Goal: Information Seeking & Learning: Learn about a topic

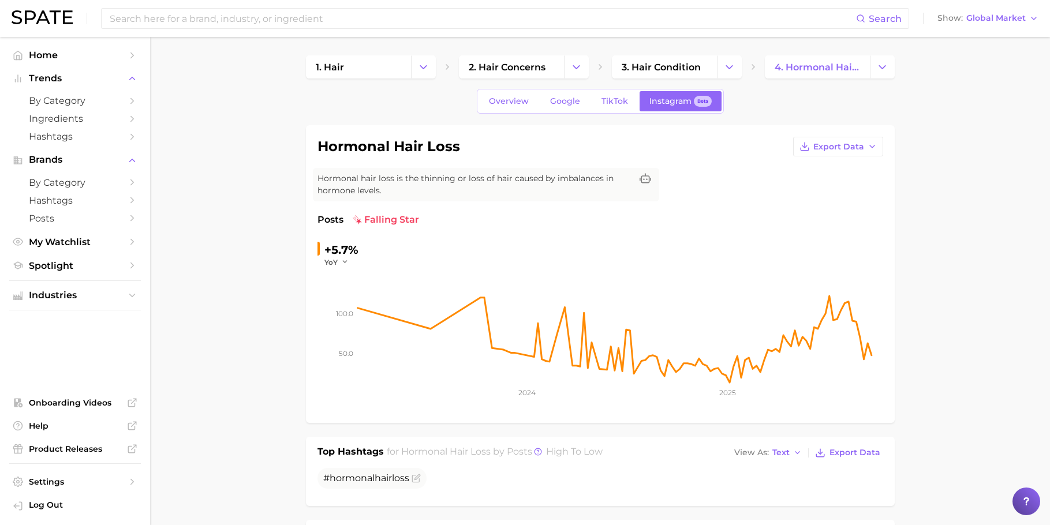
click at [533, 66] on span "2. hair concerns" at bounding box center [507, 67] width 77 height 11
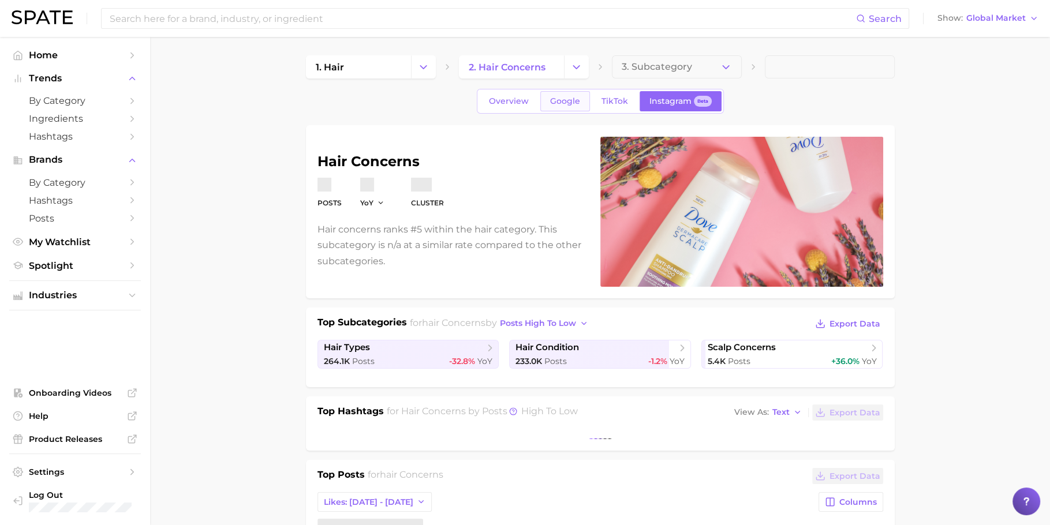
click at [560, 100] on span "Google" at bounding box center [565, 101] width 30 height 10
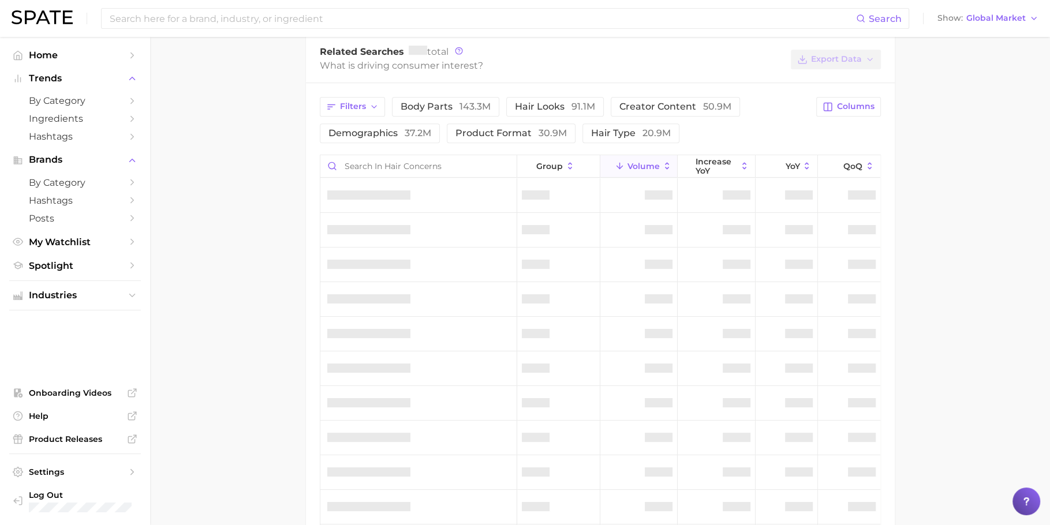
scroll to position [434, 0]
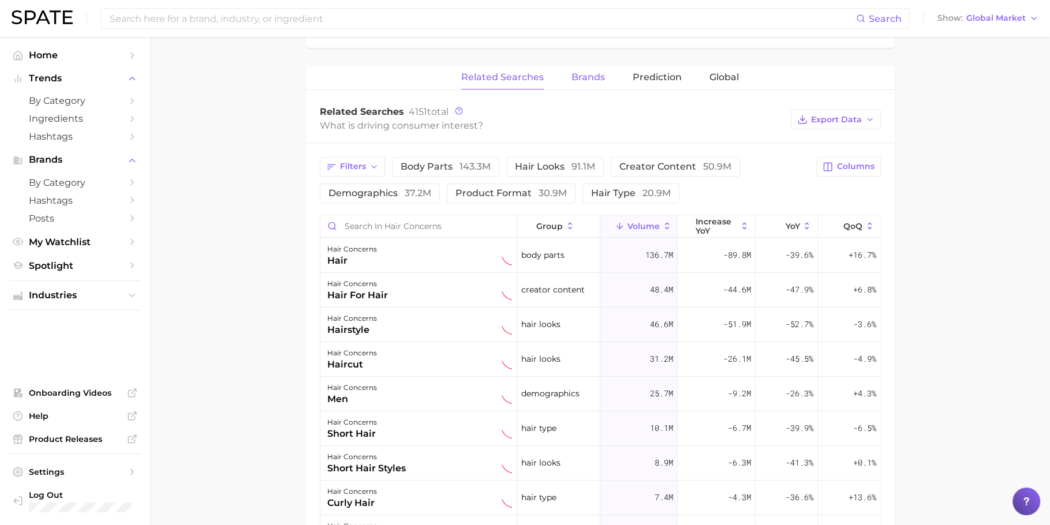
click at [597, 73] on span "Brands" at bounding box center [587, 77] width 33 height 10
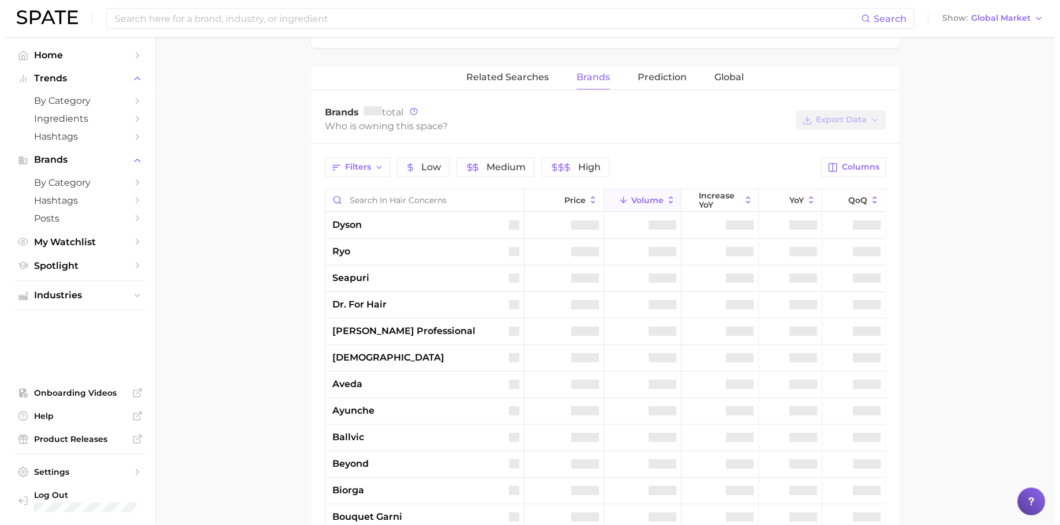
scroll to position [469, 0]
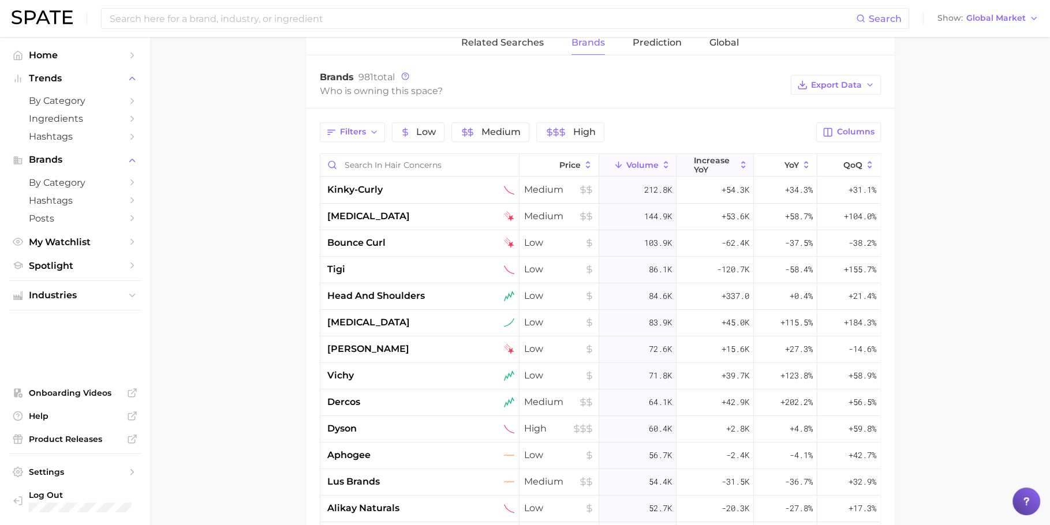
click at [729, 160] on button "increase YoY" at bounding box center [714, 165] width 77 height 23
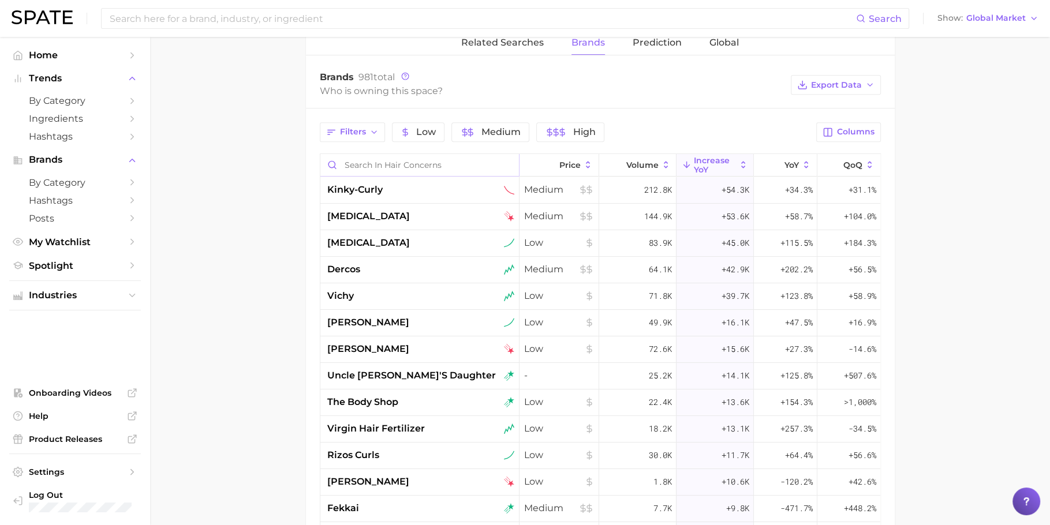
click at [458, 160] on input "Search in hair concerns" at bounding box center [419, 165] width 199 height 22
click at [479, 160] on input "Search in hair concerns" at bounding box center [419, 165] width 199 height 22
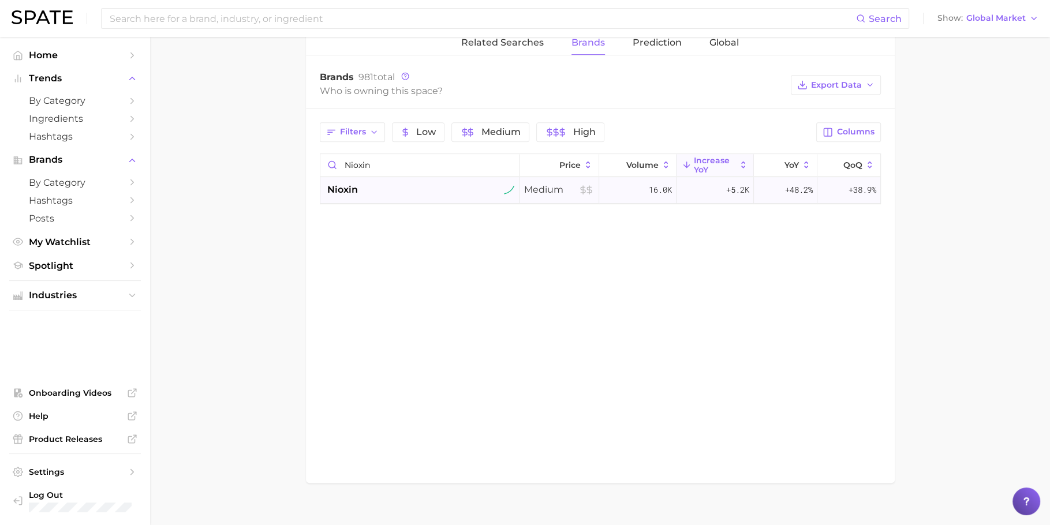
click at [462, 199] on div "nioxin" at bounding box center [419, 190] width 199 height 27
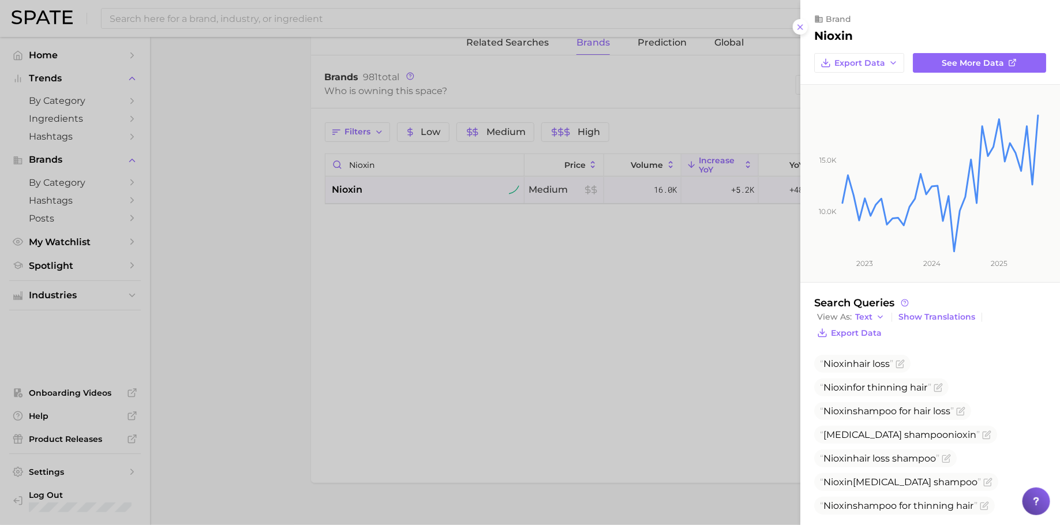
scroll to position [16, 0]
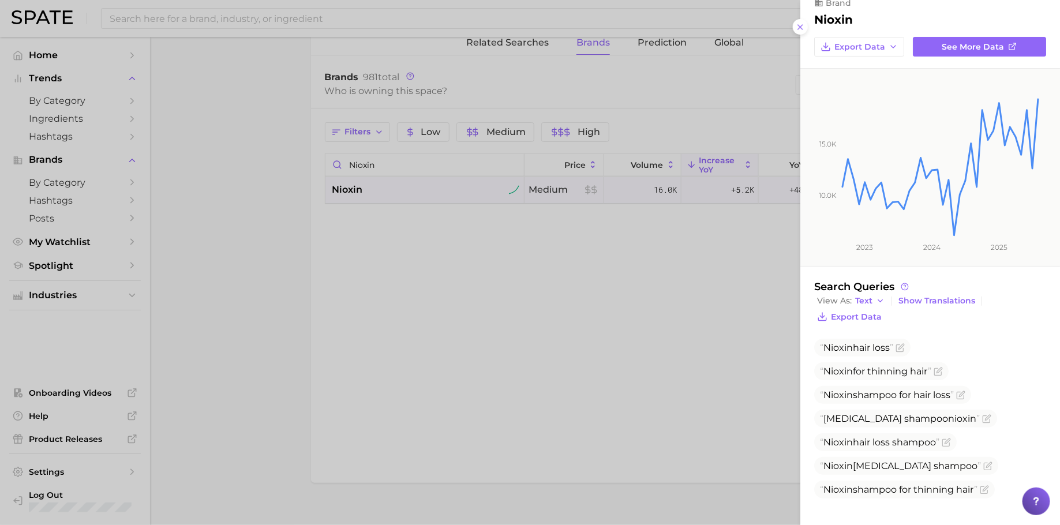
click at [436, 169] on div at bounding box center [530, 262] width 1060 height 525
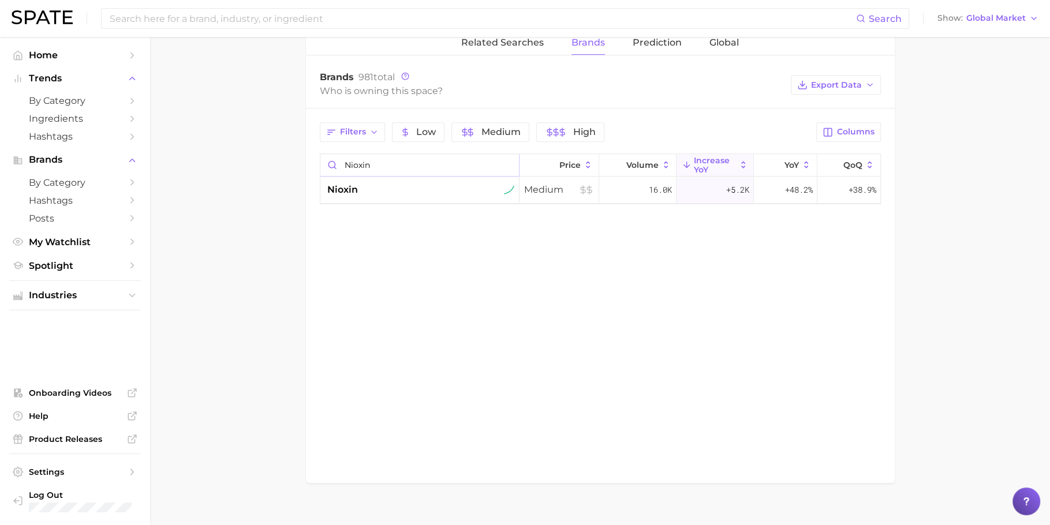
click at [436, 169] on input "nioxin" at bounding box center [419, 165] width 199 height 22
paste input "Kérastase"
click at [436, 184] on div "kérastase" at bounding box center [420, 190] width 187 height 14
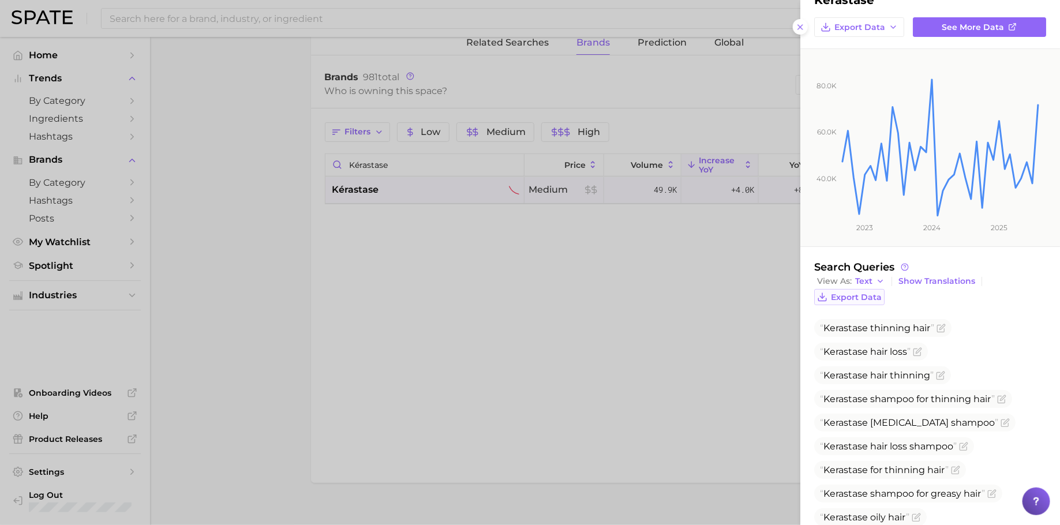
scroll to position [0, 0]
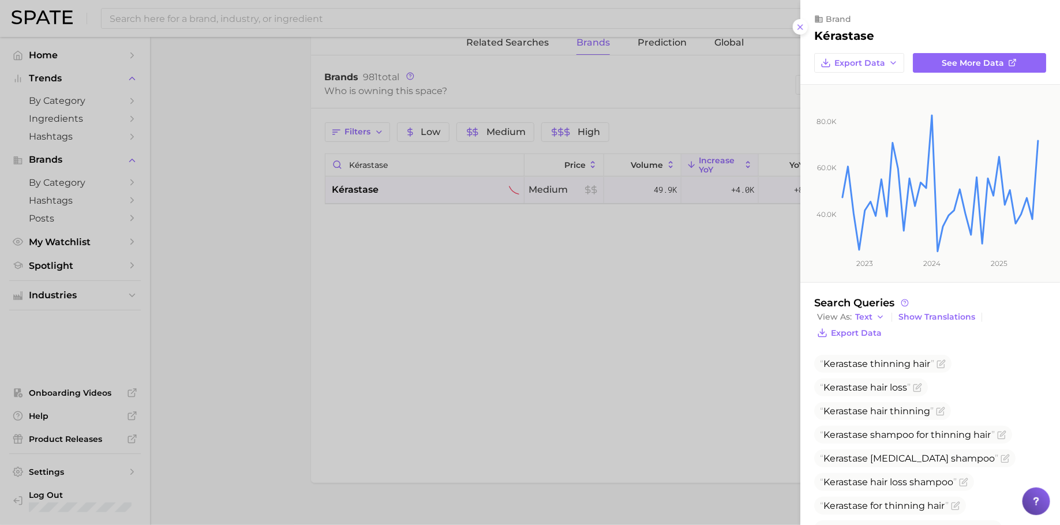
click at [425, 160] on div at bounding box center [530, 262] width 1060 height 525
click at [425, 160] on div at bounding box center [525, 262] width 1050 height 525
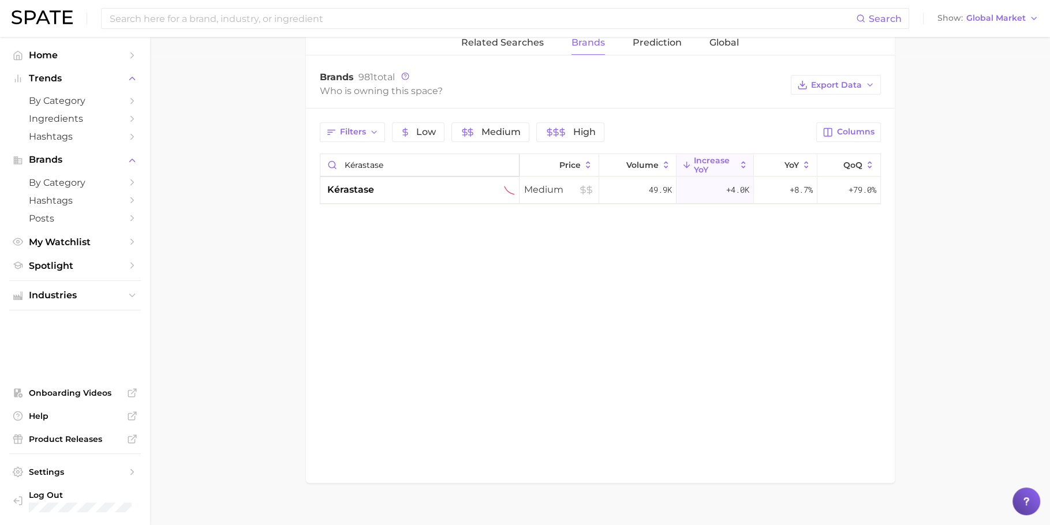
click at [425, 160] on input "Kérastase" at bounding box center [419, 165] width 199 height 22
click at [388, 178] on div "[PERSON_NAME]" at bounding box center [419, 190] width 199 height 27
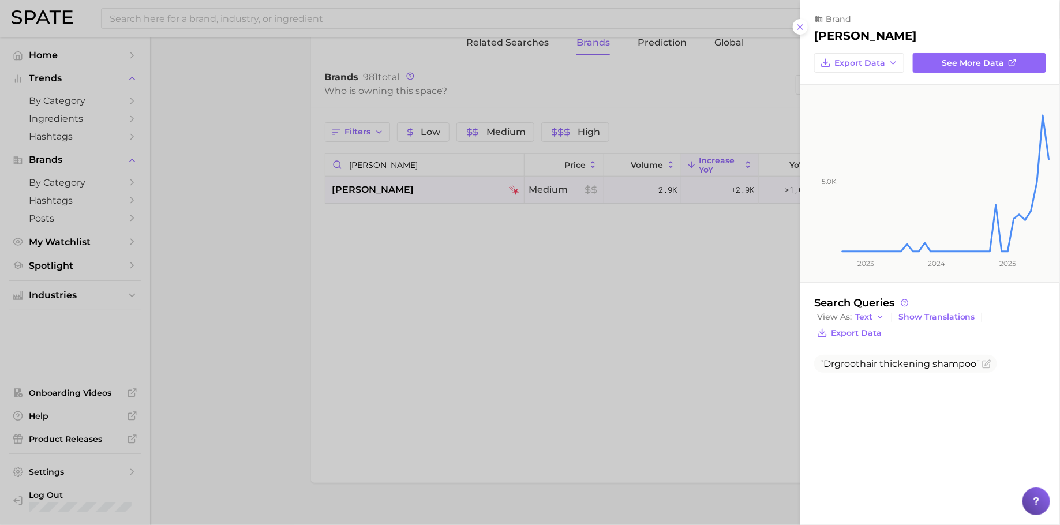
click at [417, 162] on div at bounding box center [530, 262] width 1060 height 525
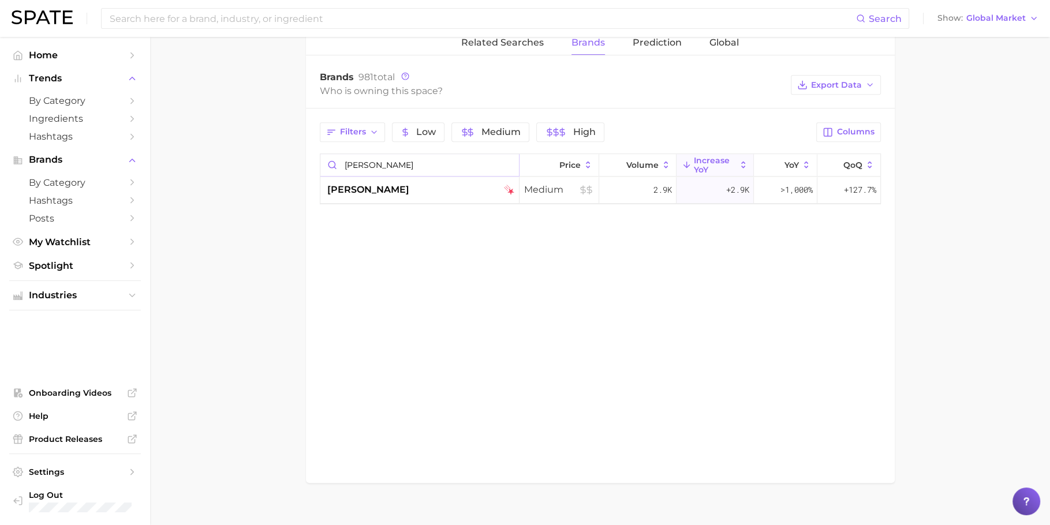
click at [454, 165] on input "[PERSON_NAME]" at bounding box center [419, 165] width 199 height 22
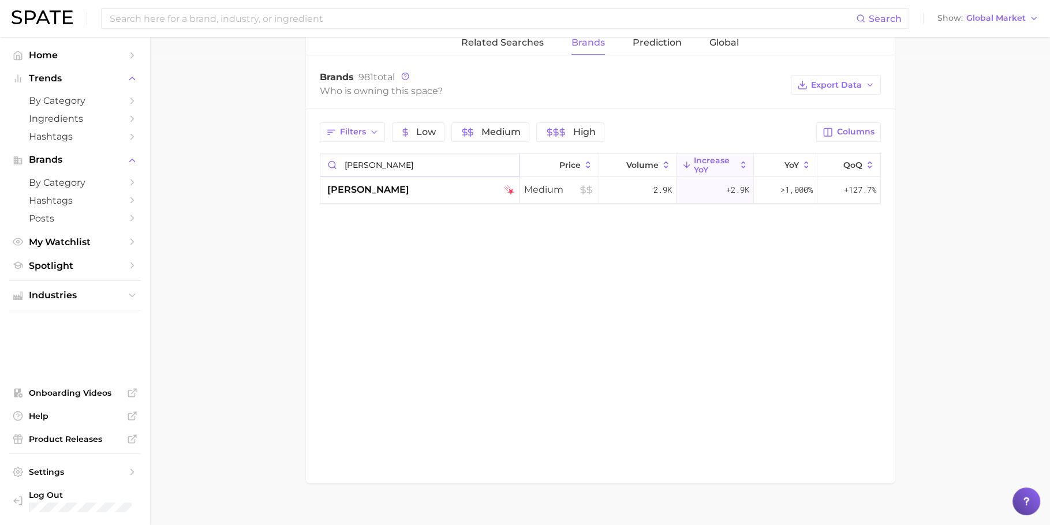
paste input "Nioxin"
type input "Nioxin"
click at [422, 195] on div "nioxin" at bounding box center [419, 190] width 199 height 27
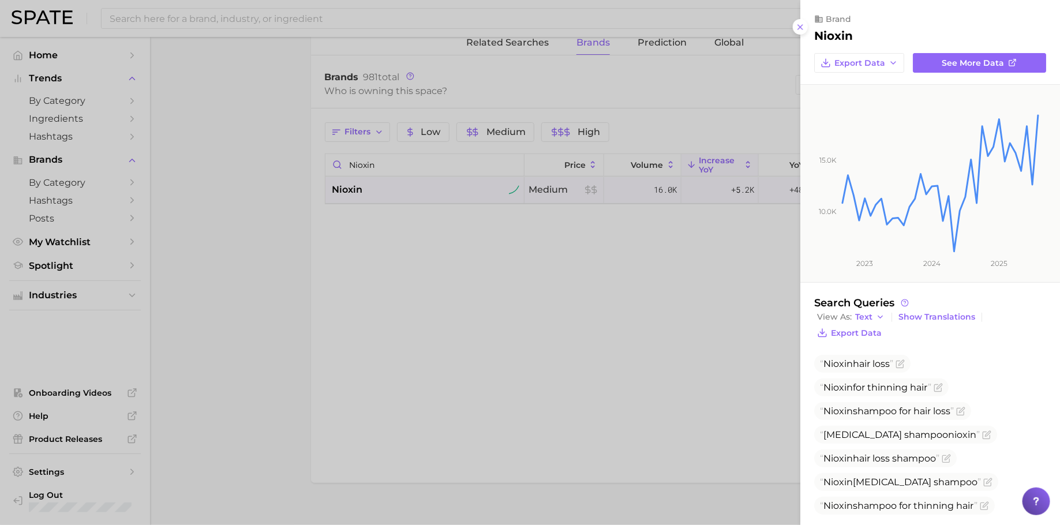
scroll to position [16, 0]
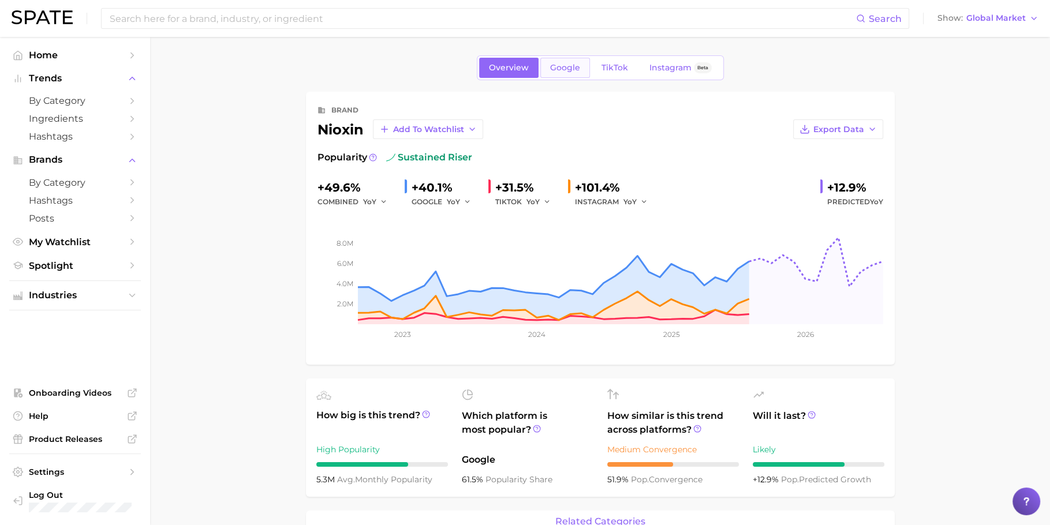
click at [572, 63] on span "Google" at bounding box center [565, 68] width 30 height 10
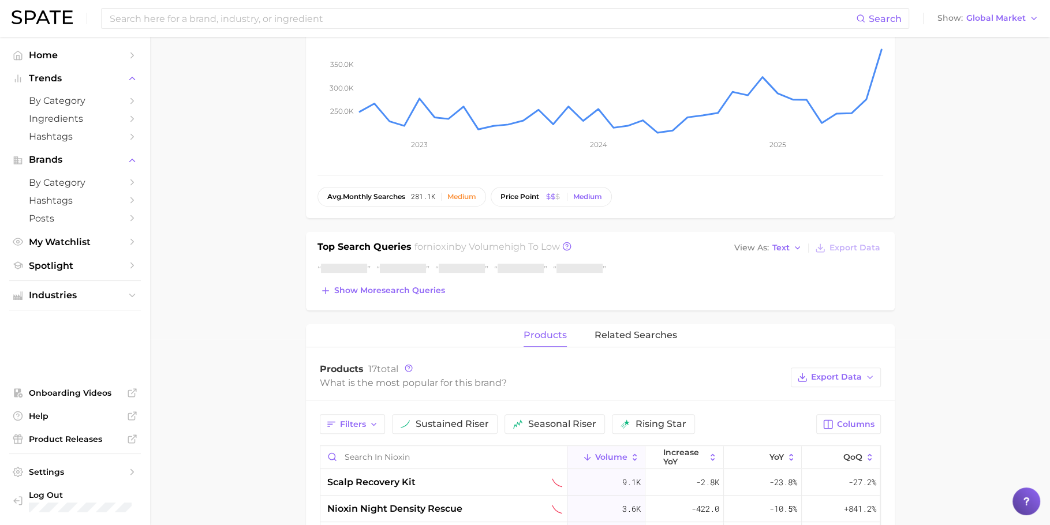
scroll to position [212, 0]
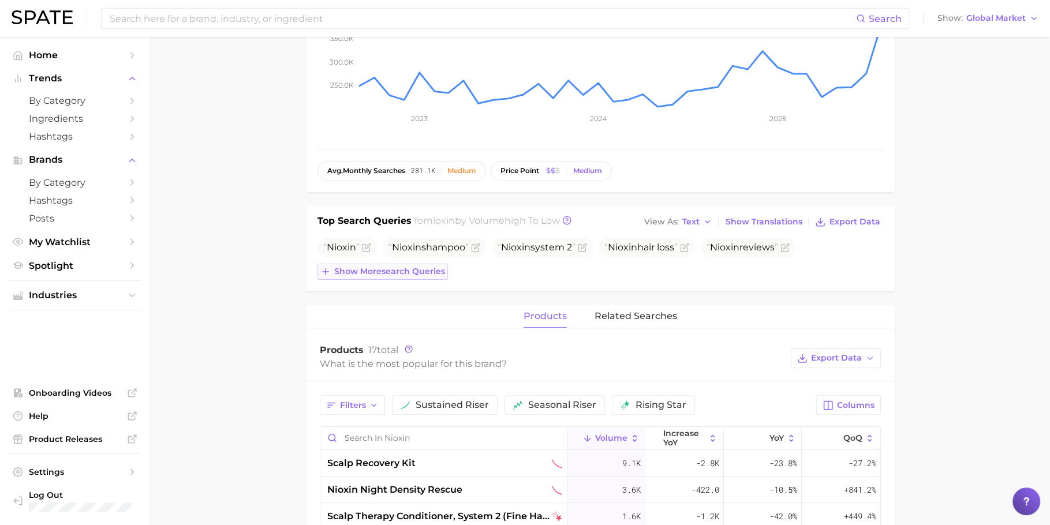
click at [396, 267] on span "Show more search queries" at bounding box center [389, 272] width 111 height 10
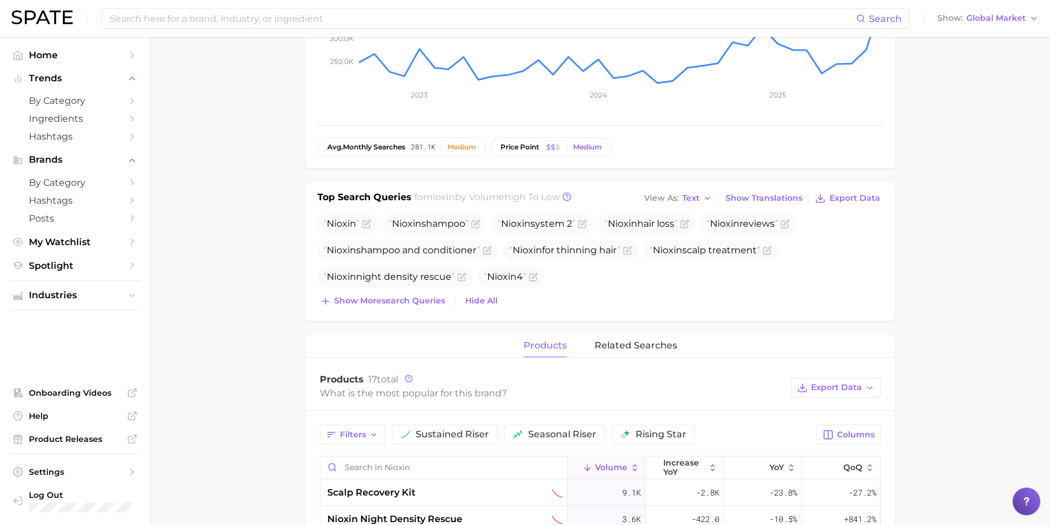
scroll to position [222, 0]
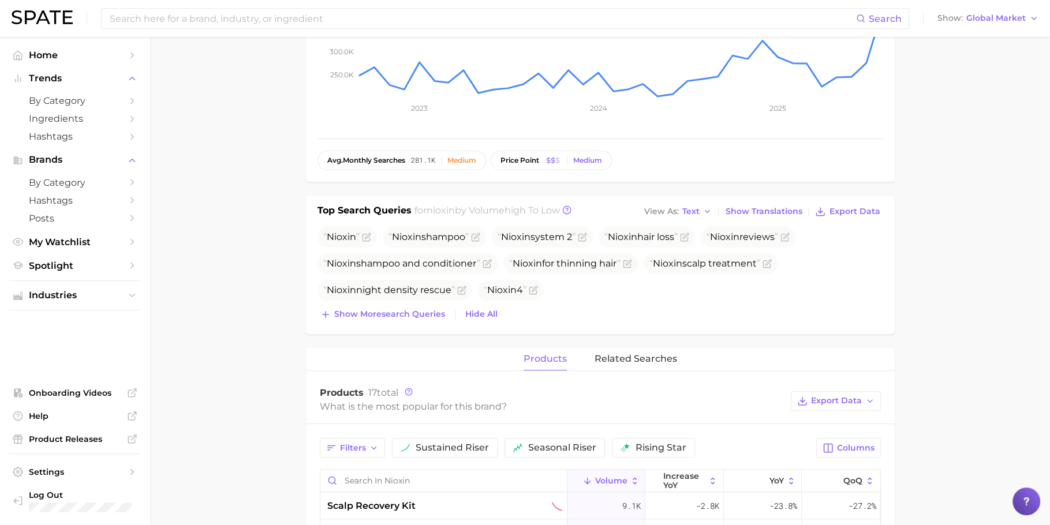
click at [593, 358] on div "products related searches" at bounding box center [600, 359] width 589 height 23
click at [608, 360] on span "related searches" at bounding box center [635, 359] width 83 height 10
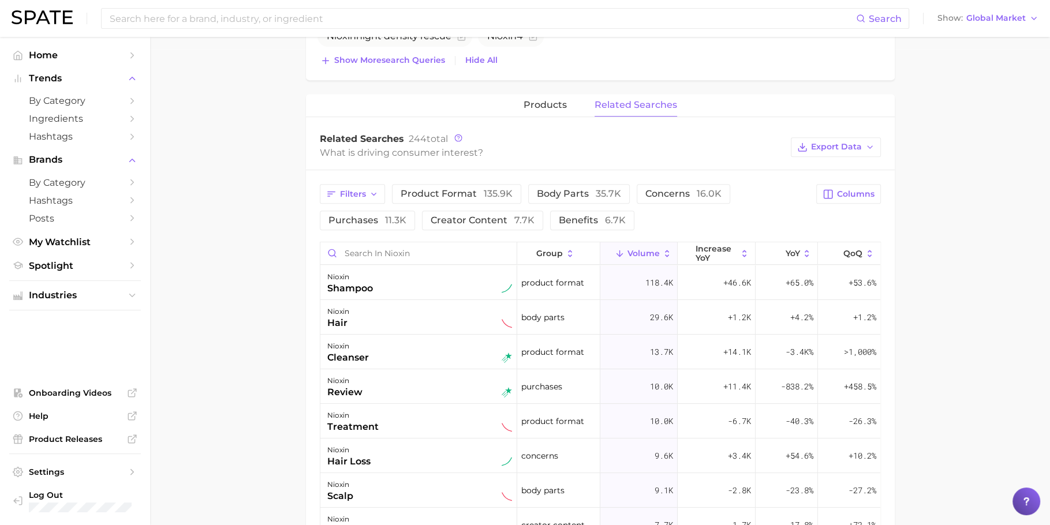
scroll to position [0, 0]
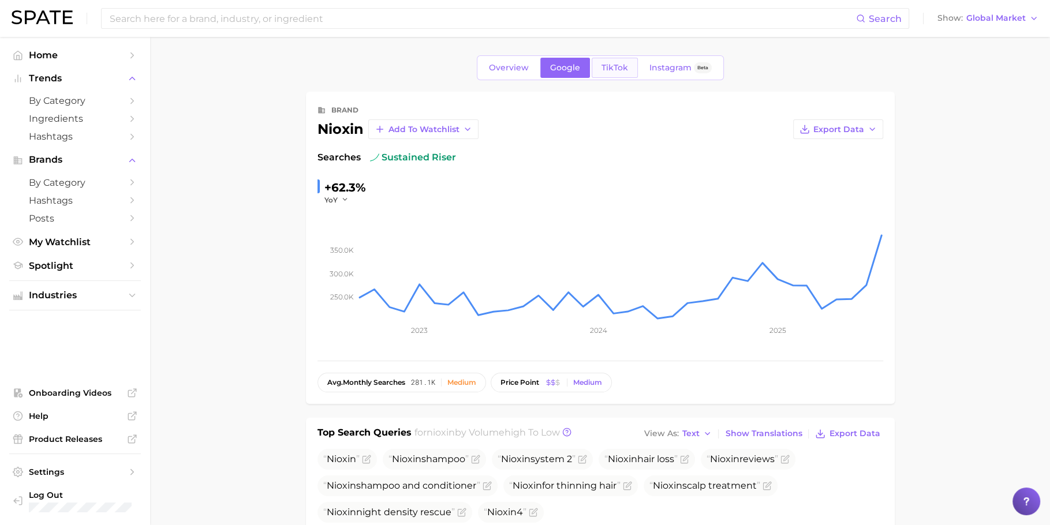
click at [608, 69] on span "TikTok" at bounding box center [614, 68] width 27 height 10
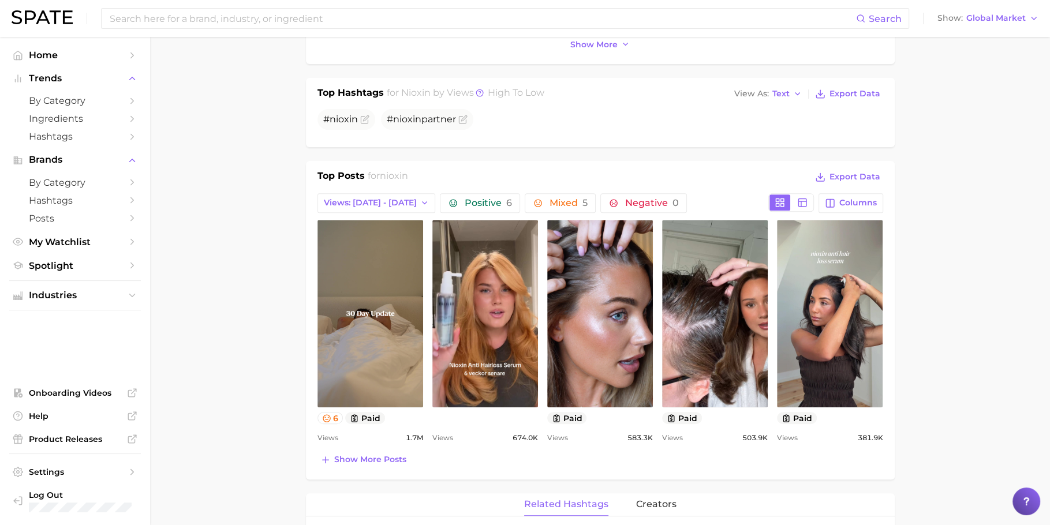
scroll to position [374, 0]
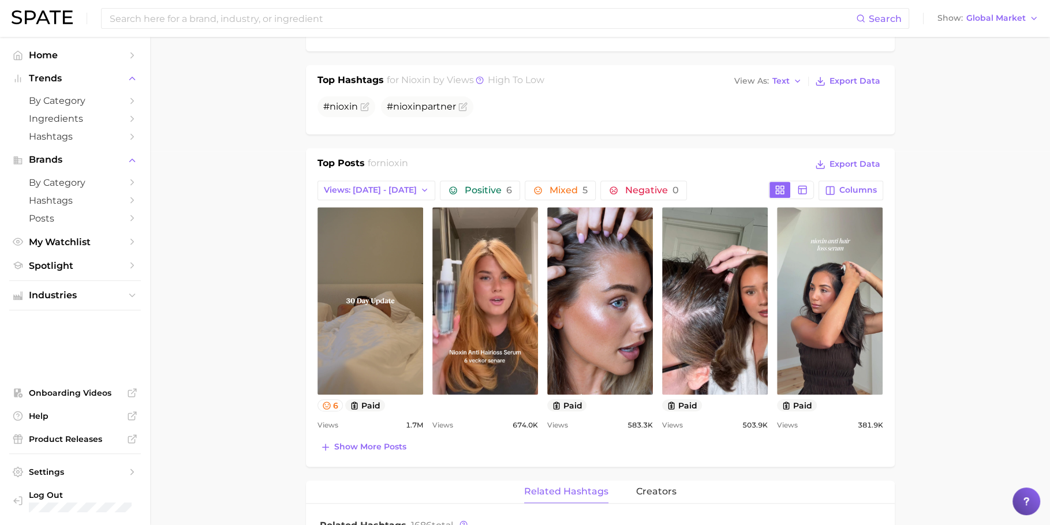
click at [370, 431] on div "Top Posts for nioxin Export Data Views: Sep 14 - 21 Positive 6 Mixed 5 Negative…" at bounding box center [600, 305] width 566 height 299
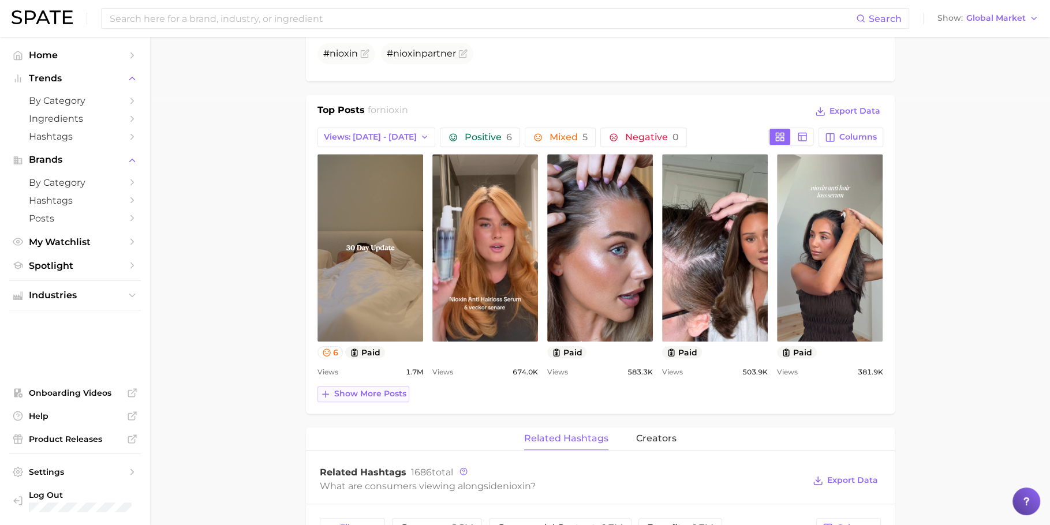
click at [370, 389] on span "Show more posts" at bounding box center [370, 394] width 72 height 10
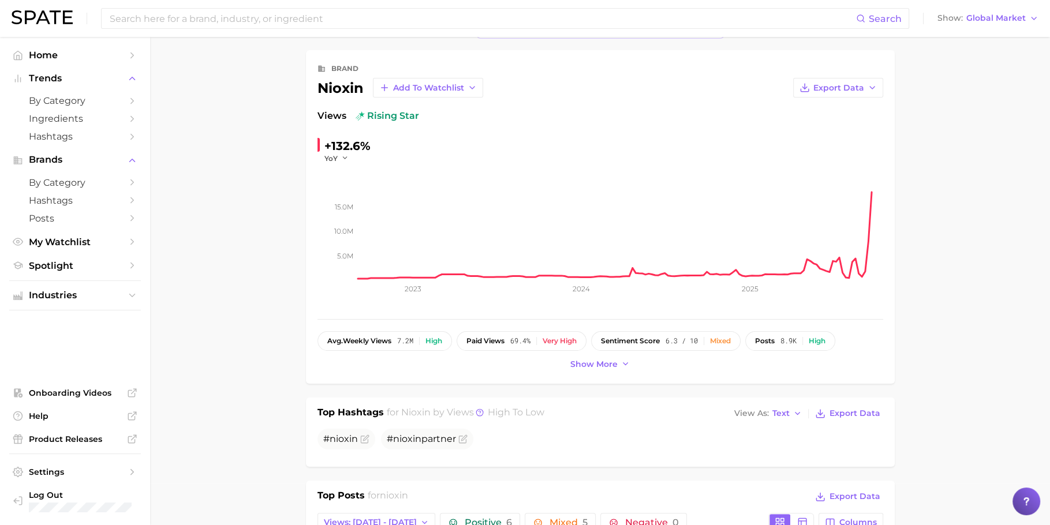
scroll to position [0, 0]
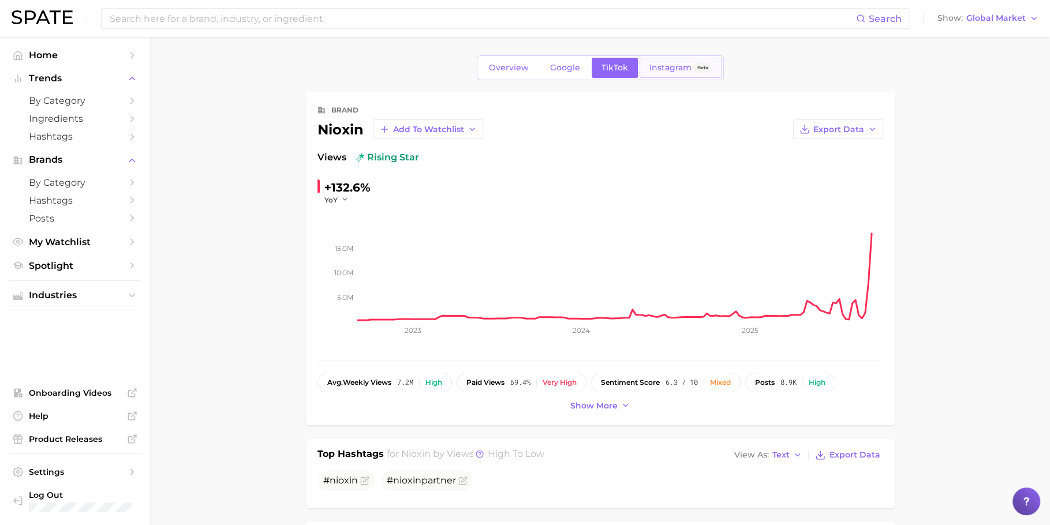
click at [684, 66] on span "Instagram" at bounding box center [670, 68] width 42 height 10
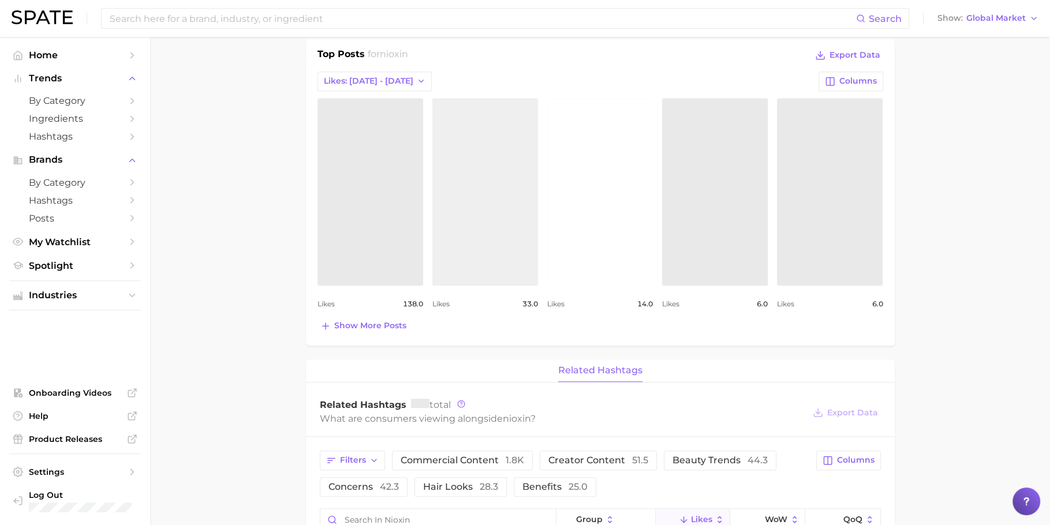
scroll to position [463, 0]
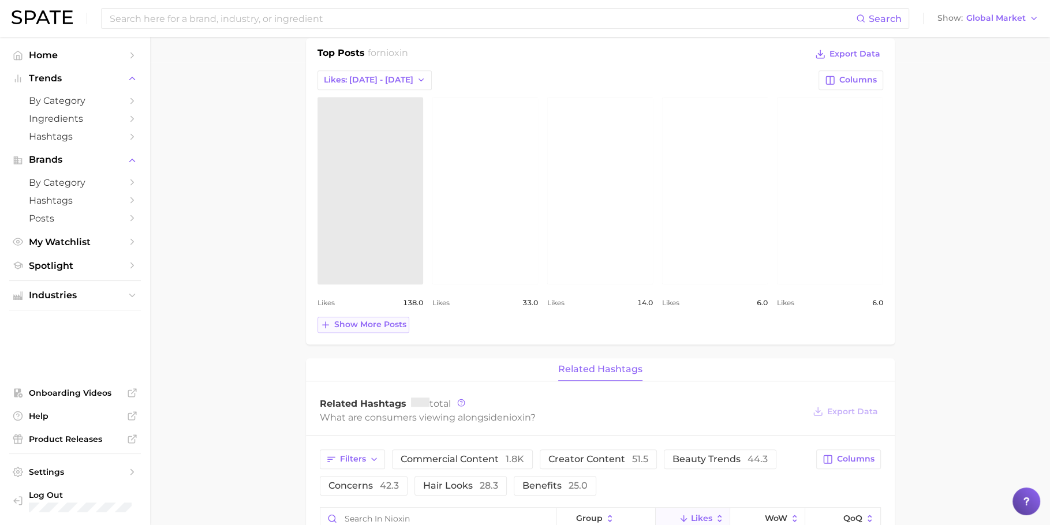
click at [381, 325] on span "Show more posts" at bounding box center [370, 325] width 72 height 10
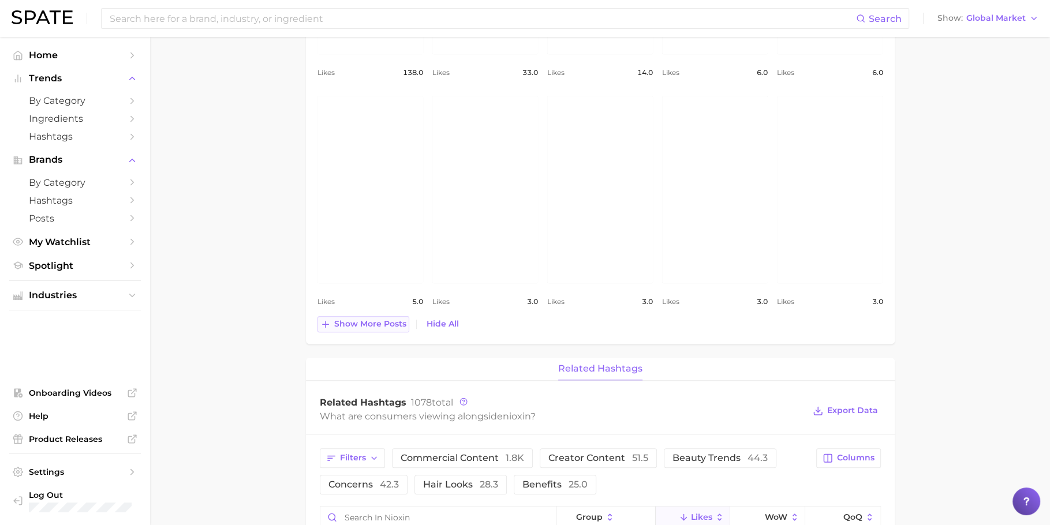
scroll to position [0, 0]
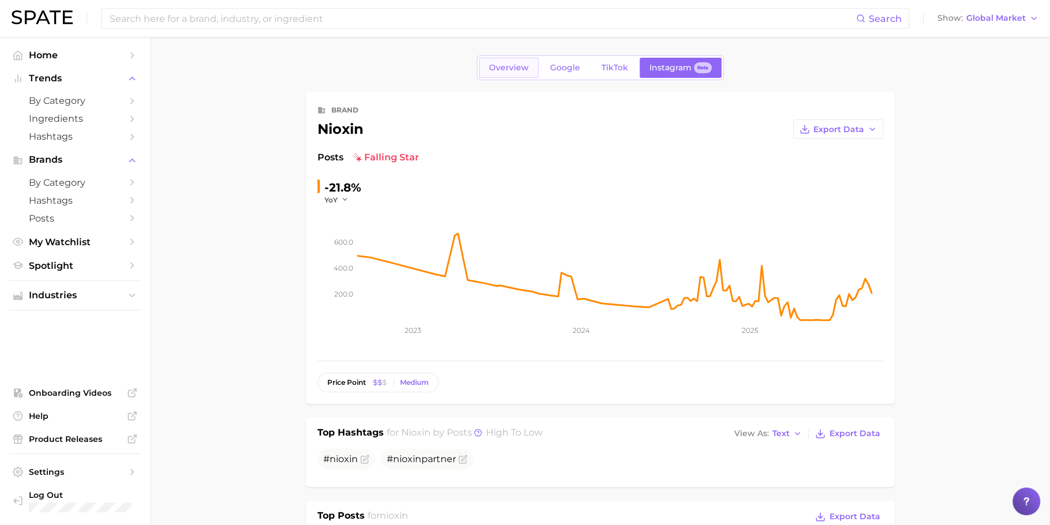
click at [493, 72] on span "Overview" at bounding box center [509, 68] width 40 height 10
